Goal: Information Seeking & Learning: Find specific fact

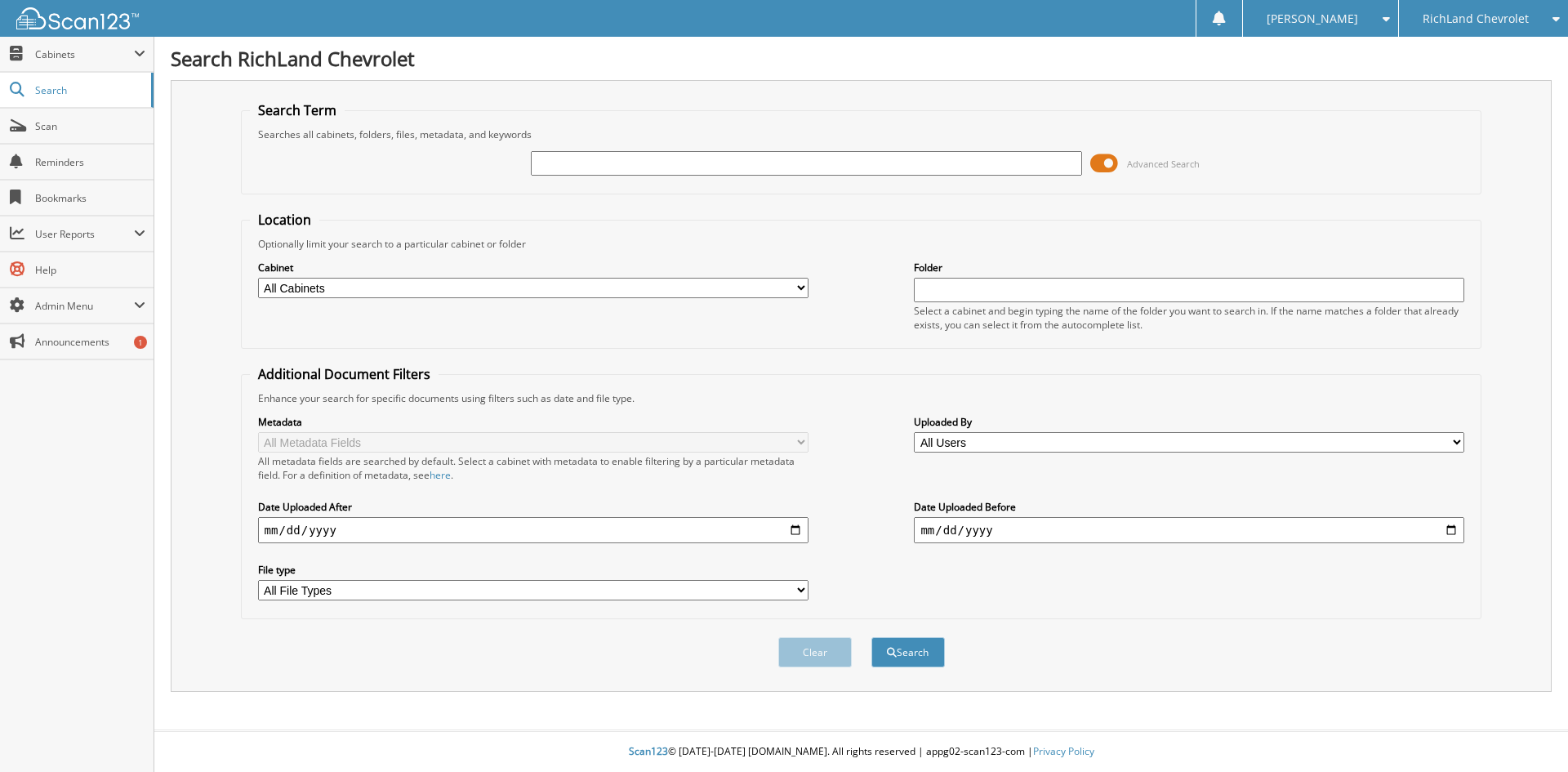
drag, startPoint x: 638, startPoint y: 154, endPoint x: 632, endPoint y: 164, distance: 11.7
click at [632, 164] on div "Advanced Search" at bounding box center [861, 163] width 1224 height 44
click at [632, 164] on input "text" at bounding box center [807, 163] width 551 height 25
paste input "25GS0675A"
type input "25GS0675A"
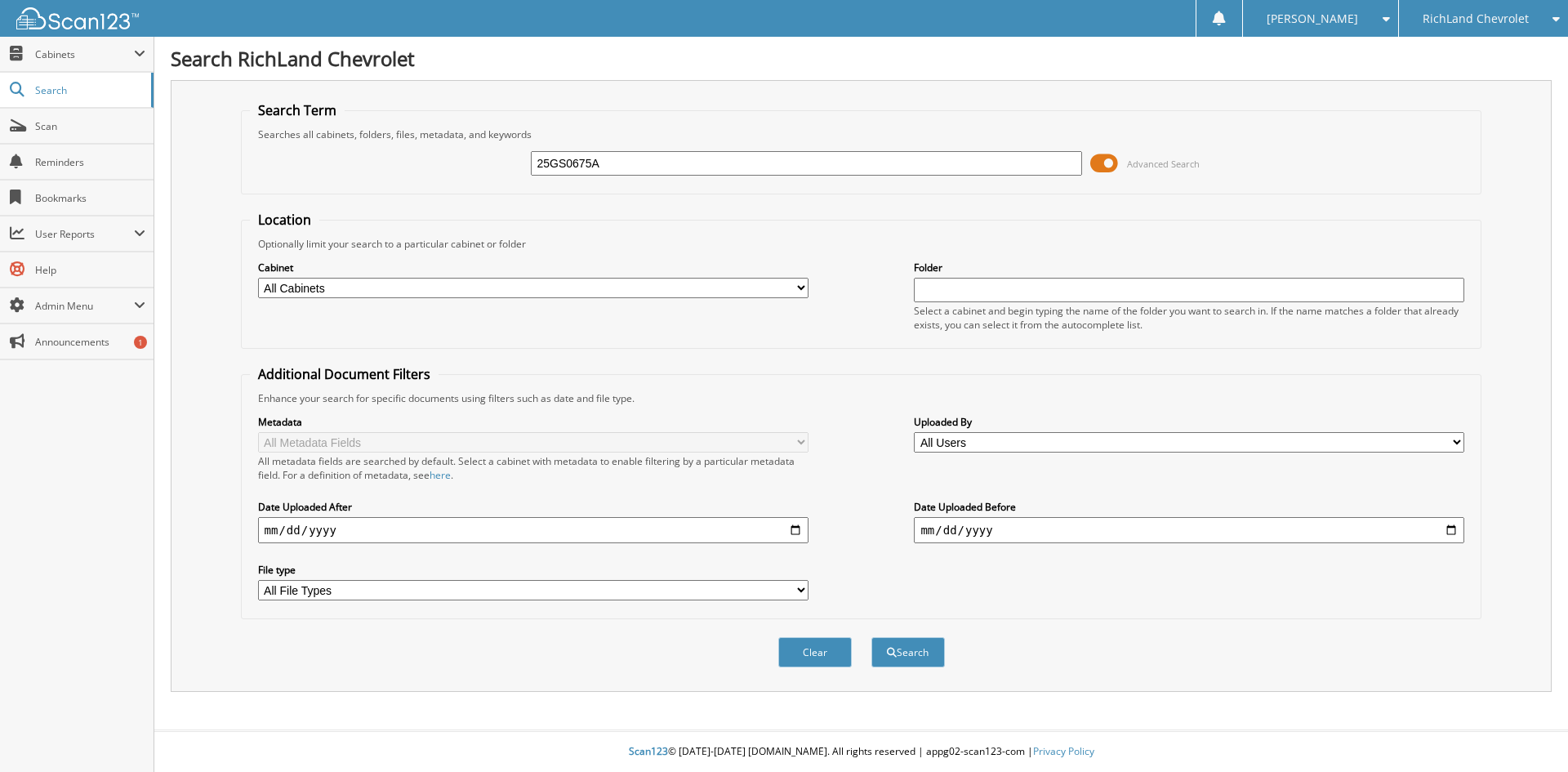
click at [871, 637] on button "Search" at bounding box center [908, 652] width 74 height 30
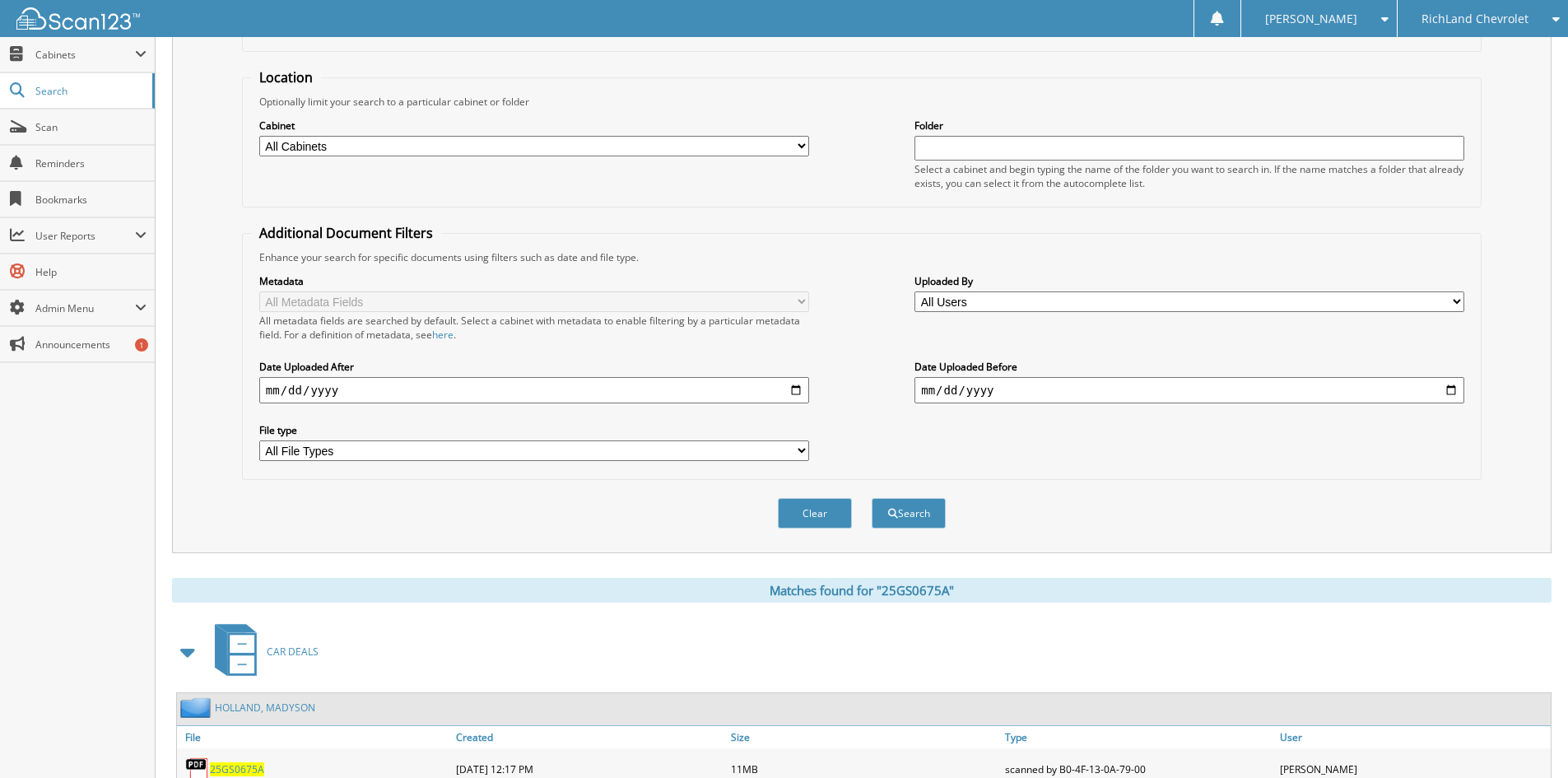
scroll to position [234, 0]
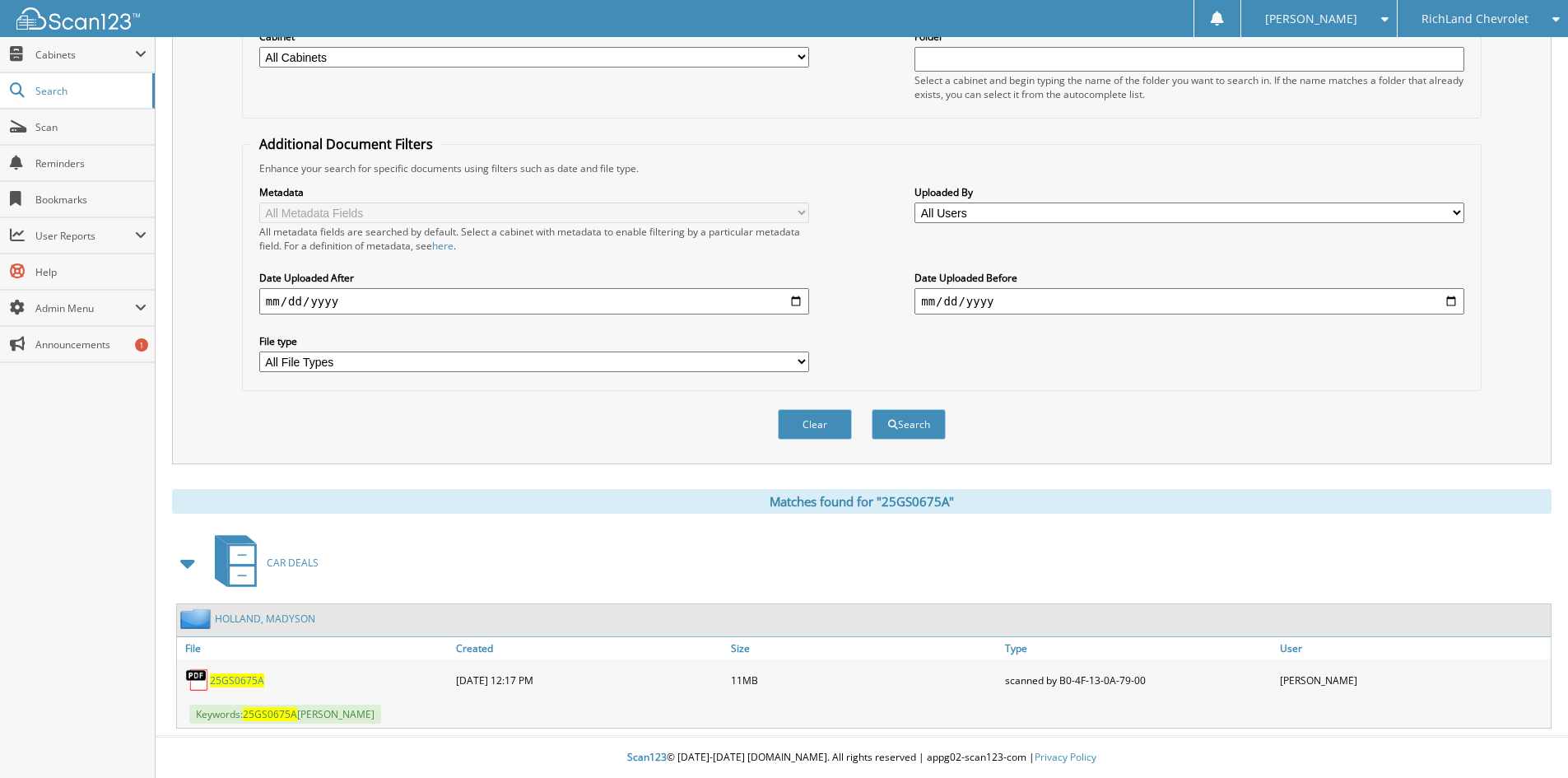
click at [218, 677] on span "25GS0675A" at bounding box center [237, 681] width 55 height 14
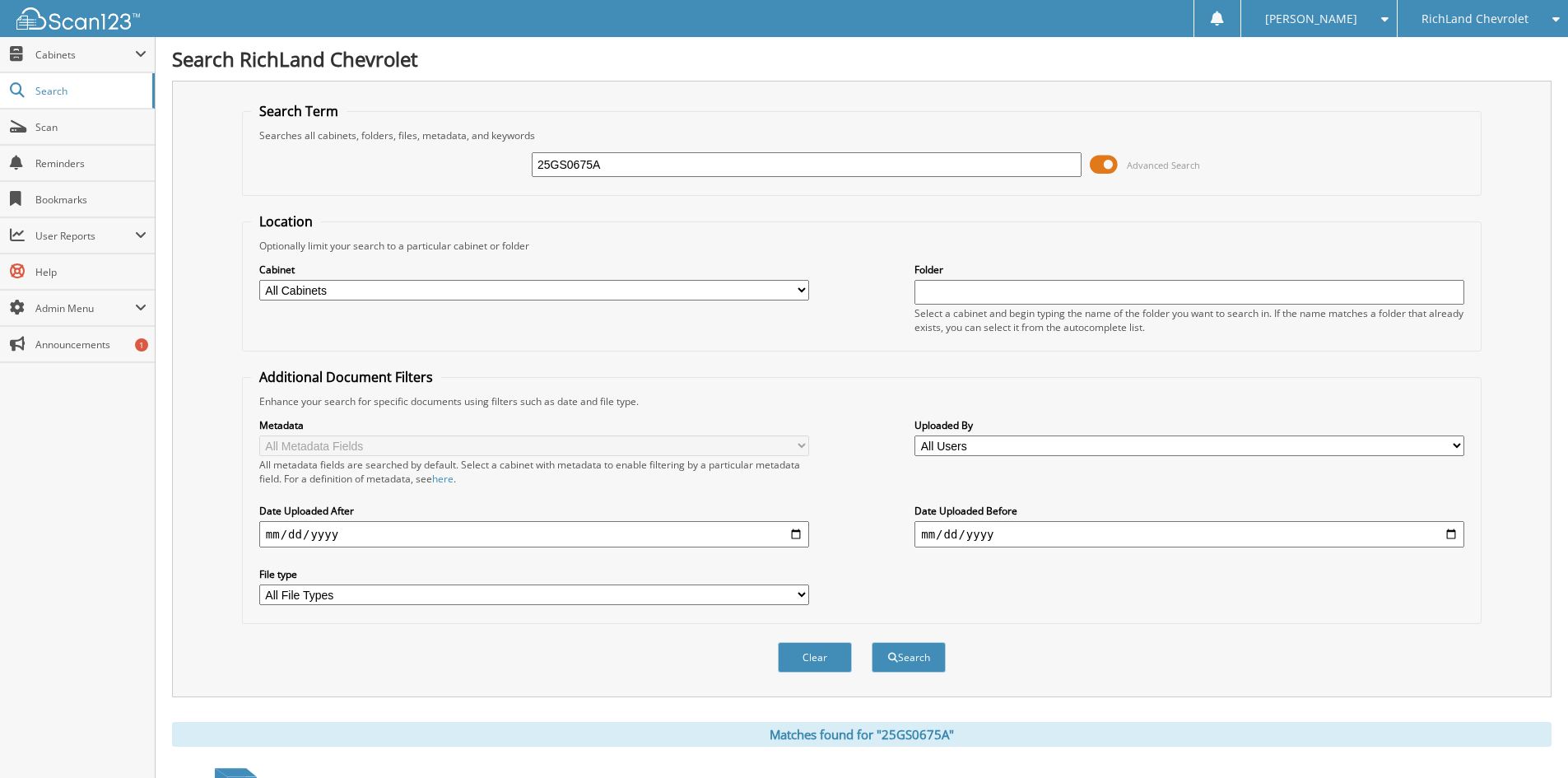
click at [610, 162] on input "25GS0675A" at bounding box center [806, 164] width 549 height 25
paste input "25GT0118S"
type input "25GT0118S"
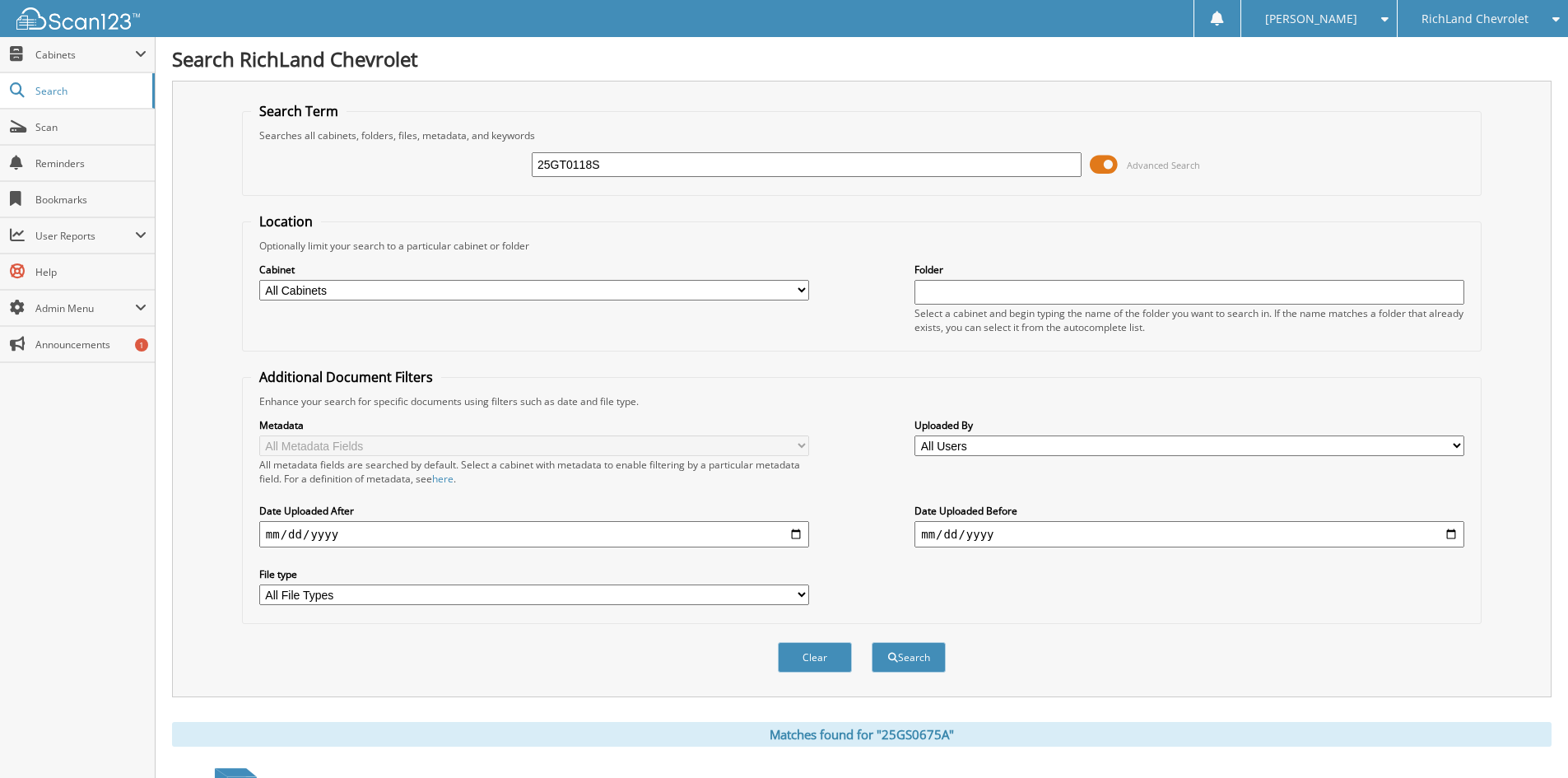
click at [871, 642] on button "Search" at bounding box center [908, 657] width 74 height 31
